Goal: Transaction & Acquisition: Purchase product/service

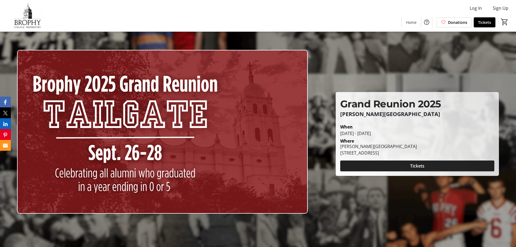
click at [412, 162] on span at bounding box center [417, 165] width 154 height 13
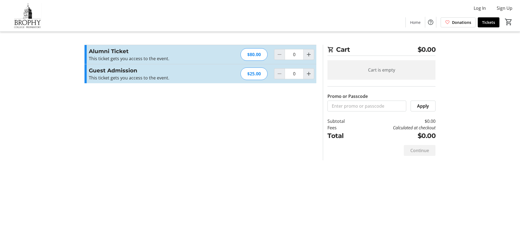
click at [257, 55] on div "$80.00" at bounding box center [254, 54] width 27 height 12
click at [244, 88] on div "Promo or Passcode Apply Alumni Ticket This ticket gets you access to the event.…" at bounding box center [201, 67] width 232 height 45
